Goal: Information Seeking & Learning: Learn about a topic

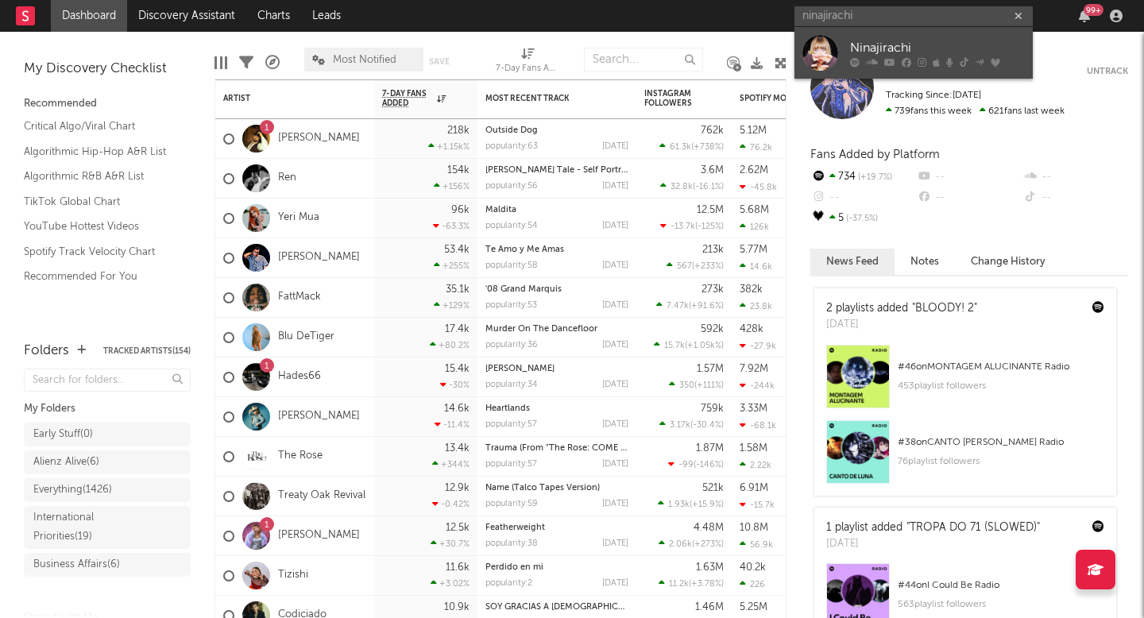
type input "ninajirachi"
click at [890, 47] on div "Ninajirachi" at bounding box center [937, 47] width 175 height 19
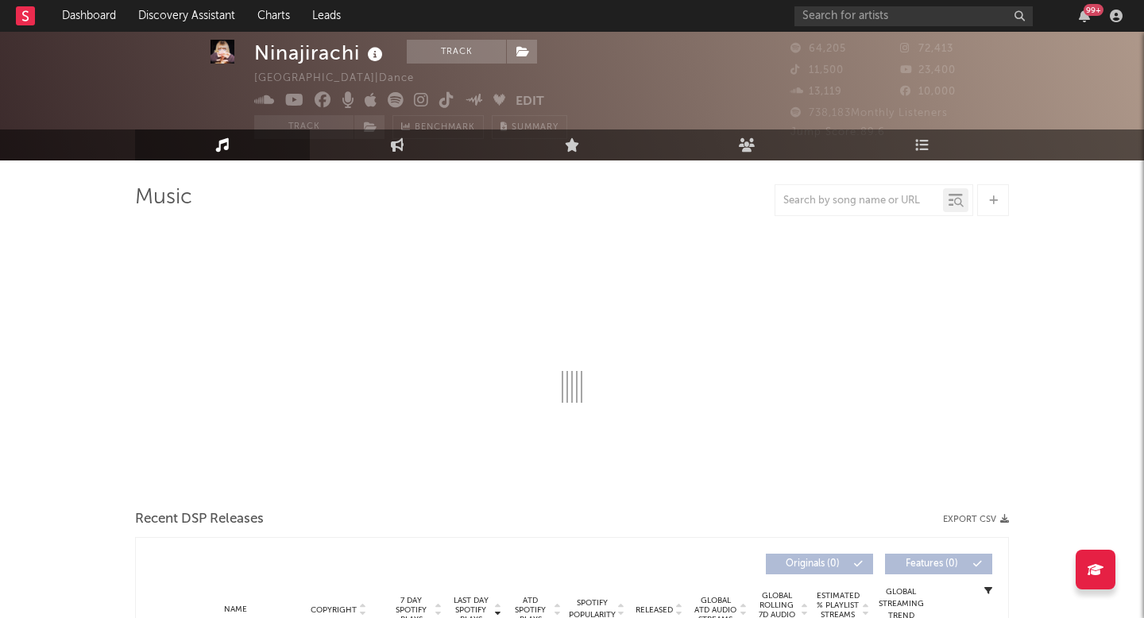
scroll to position [31, 0]
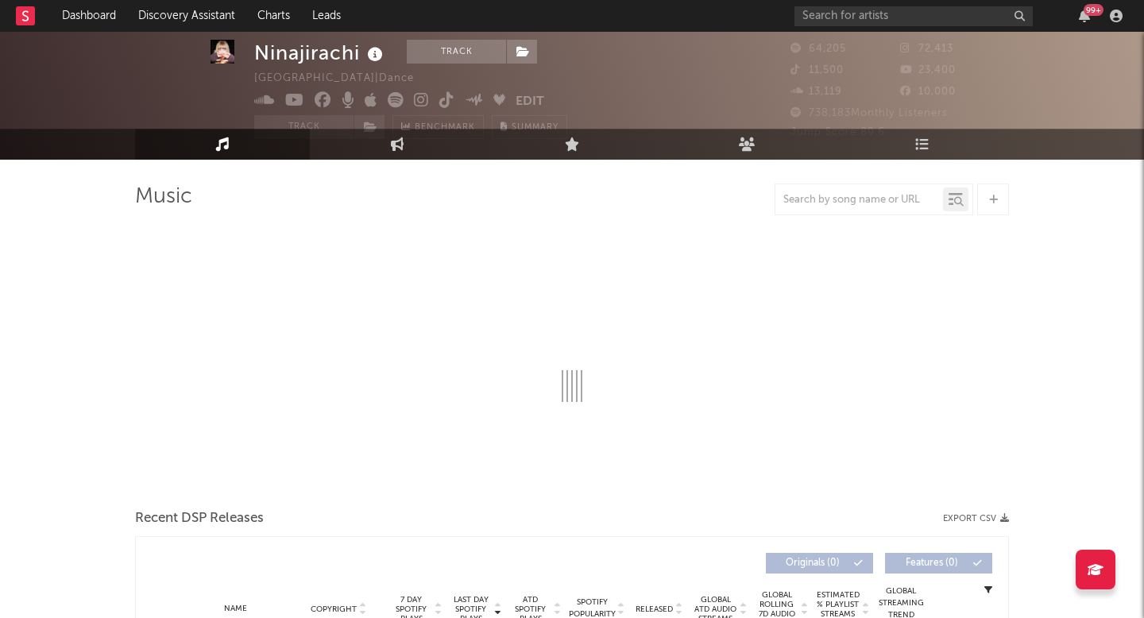
select select "6m"
